Goal: Information Seeking & Learning: Learn about a topic

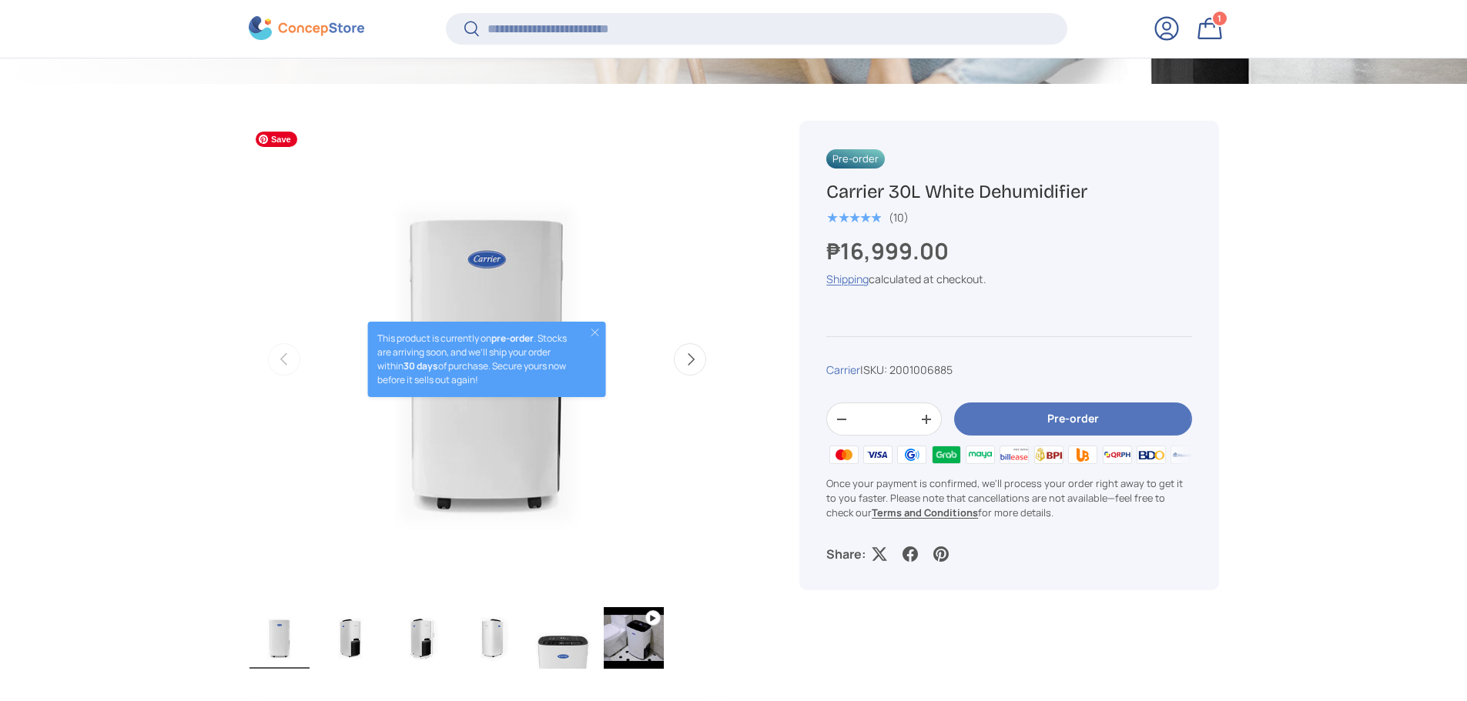
click at [644, 200] on img "Gallery Viewer" at bounding box center [486, 359] width 477 height 477
click at [599, 337] on button "Close" at bounding box center [595, 332] width 12 height 12
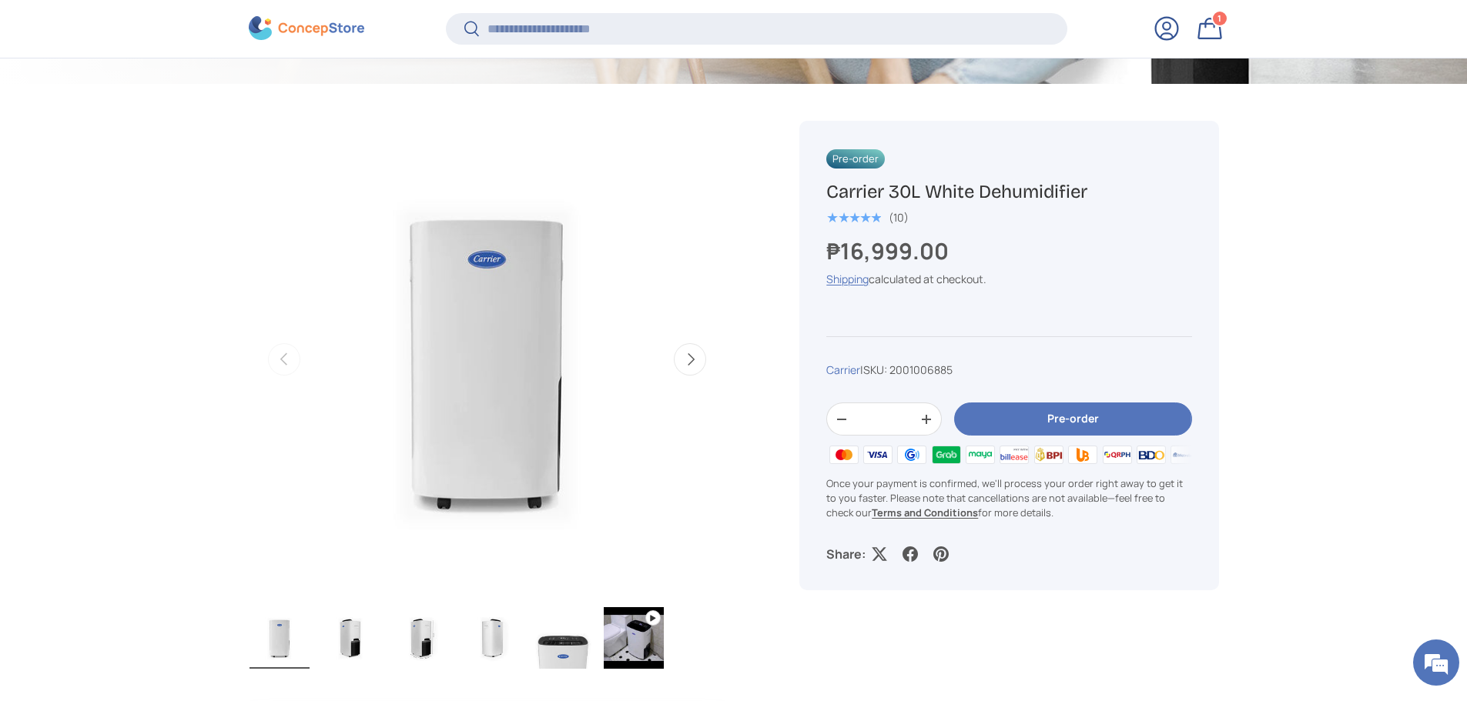
click at [1046, 296] on div "Pre-order Carrier 30L White Dehumidifier ★★★★★ (10) ₱16,999.00 Unit price / Una…" at bounding box center [1008, 356] width 419 height 470
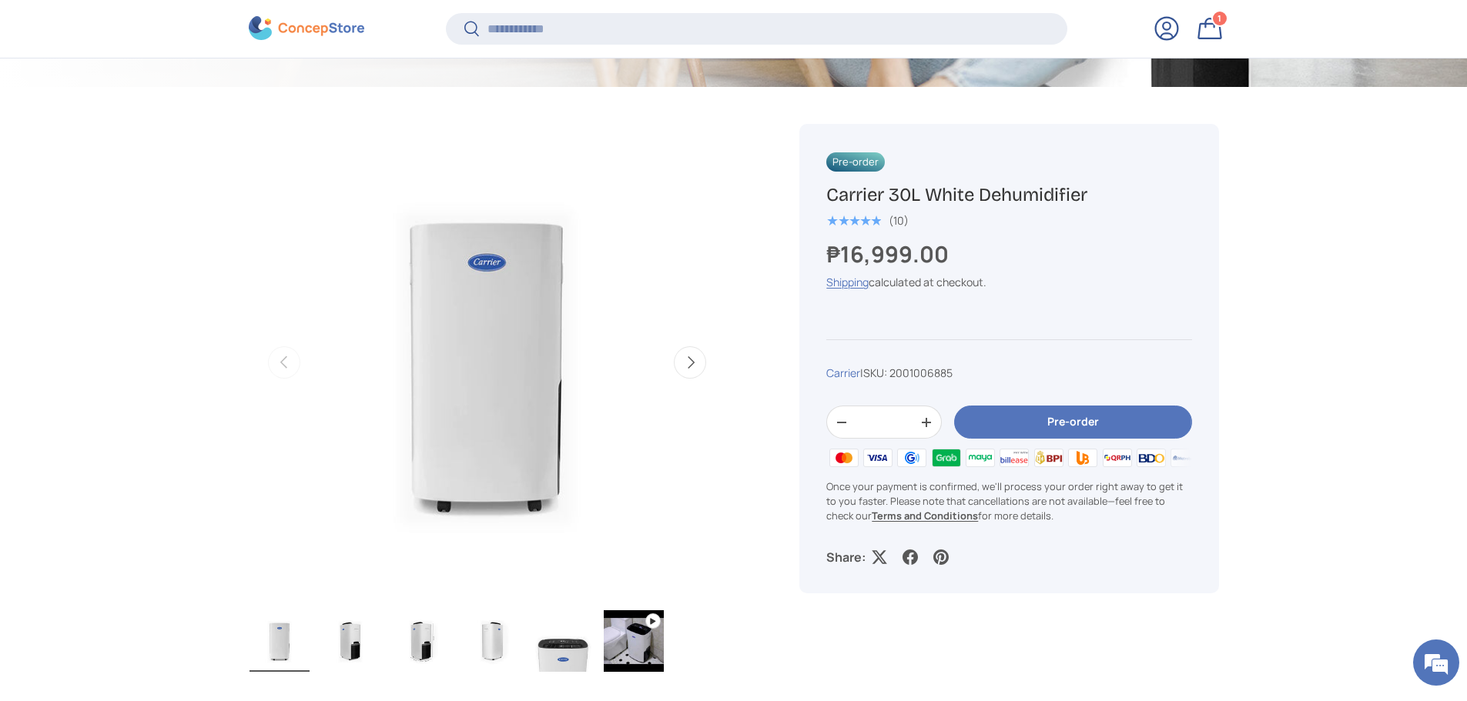
click at [691, 109] on div "Play video Previous Next This product is currently on pre-order . Stocks are ar…" at bounding box center [506, 397] width 514 height 621
